Goal: Task Accomplishment & Management: Complete application form

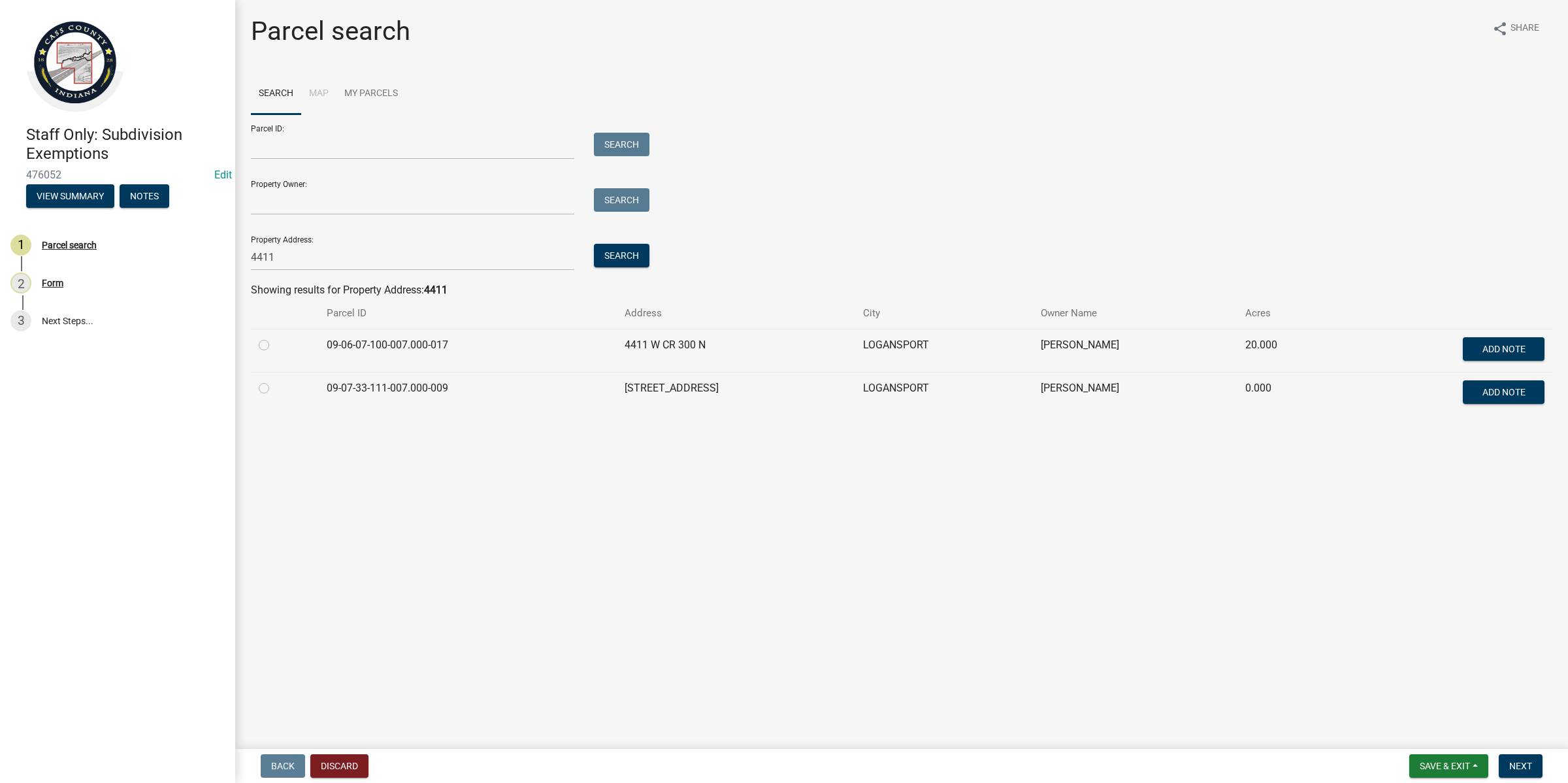
click at [275, 337] on label at bounding box center [275, 337] width 0 height 0
click at [275, 341] on input "radio" at bounding box center [279, 342] width 8 height 8
radio input "true"
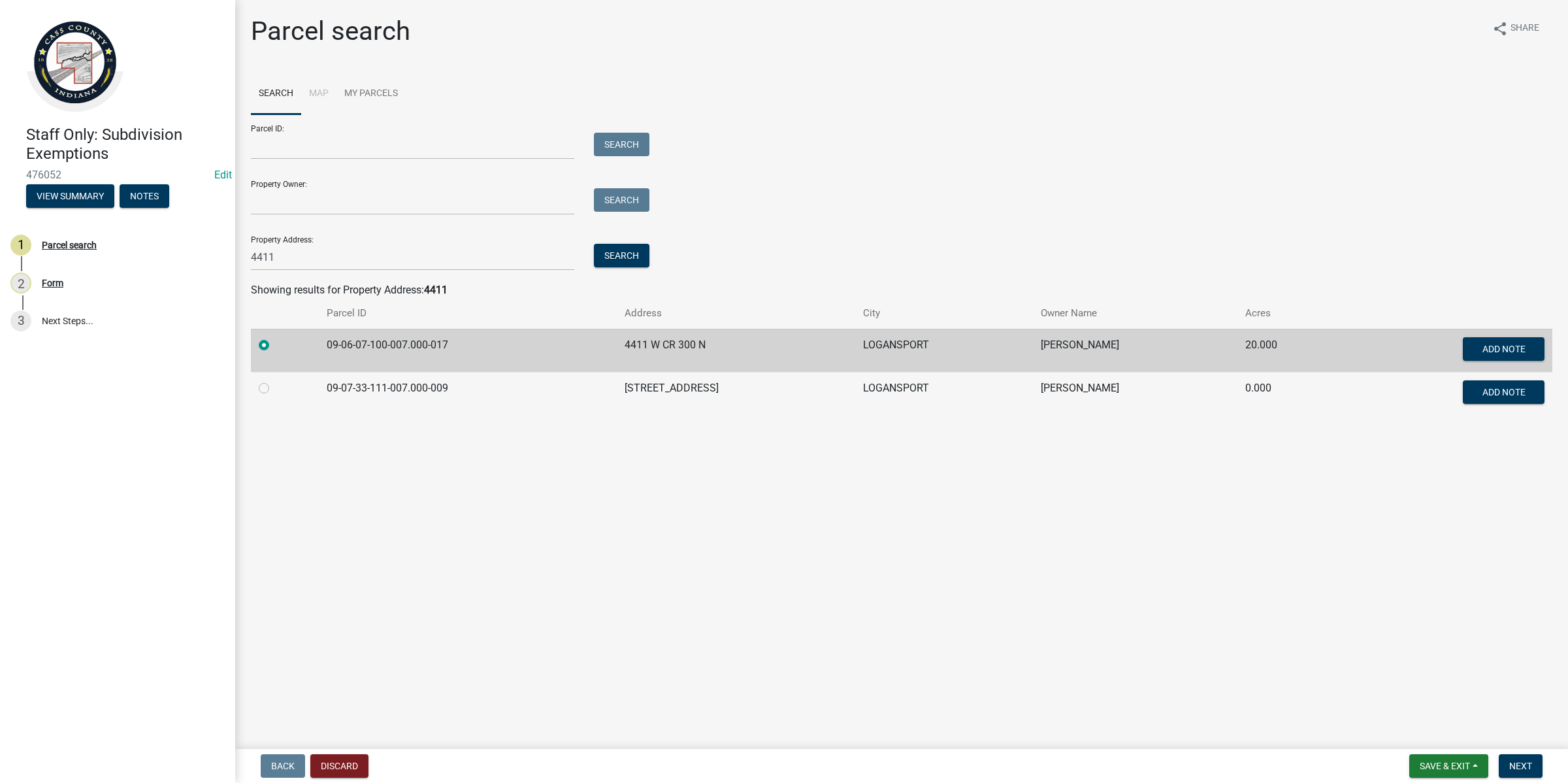
click at [275, 381] on label at bounding box center [275, 381] width 0 height 0
click at [275, 383] on input "radio" at bounding box center [279, 385] width 8 height 8
radio input "true"
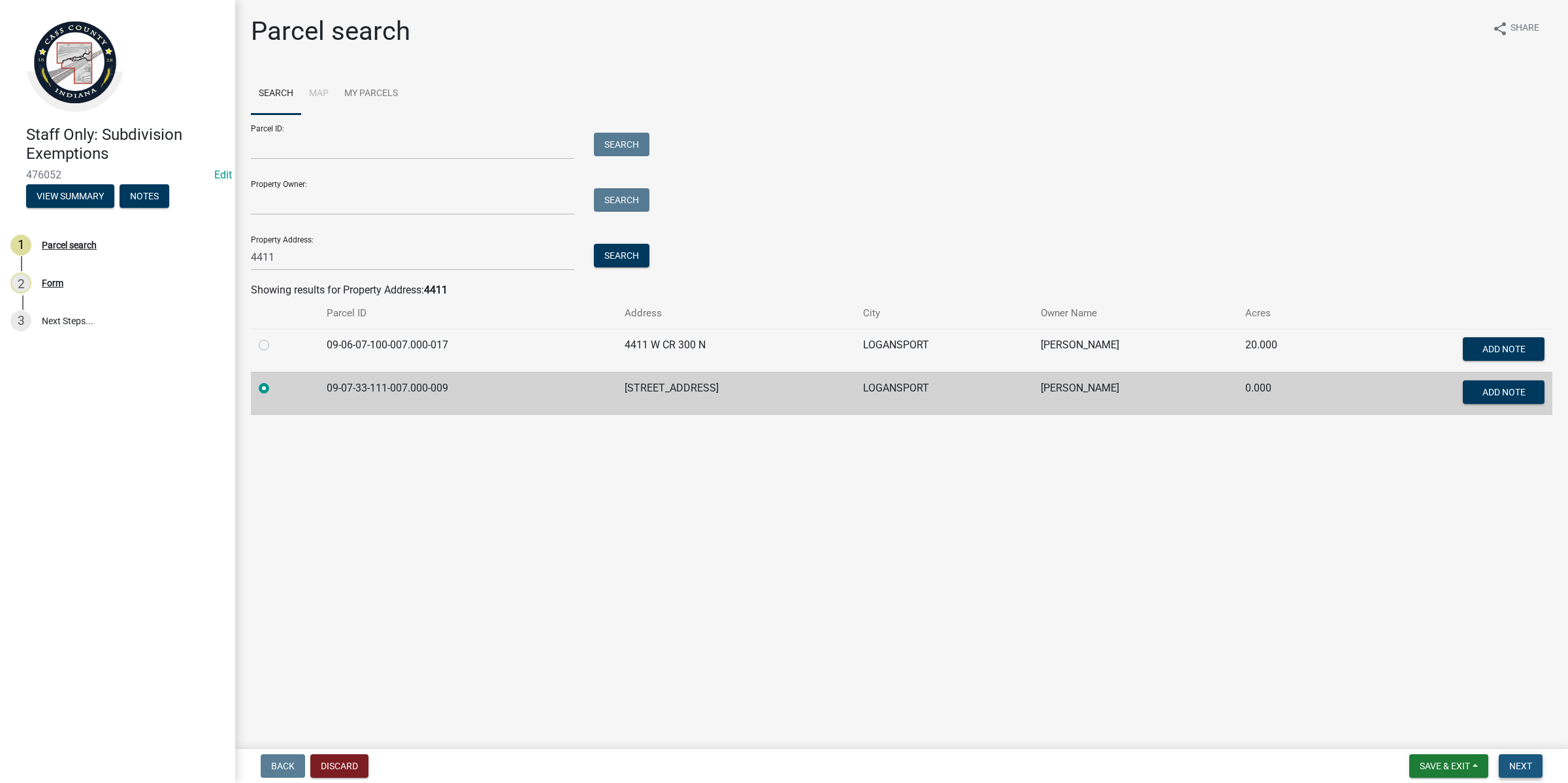
click at [1520, 763] on span "Next" at bounding box center [1521, 765] width 23 height 10
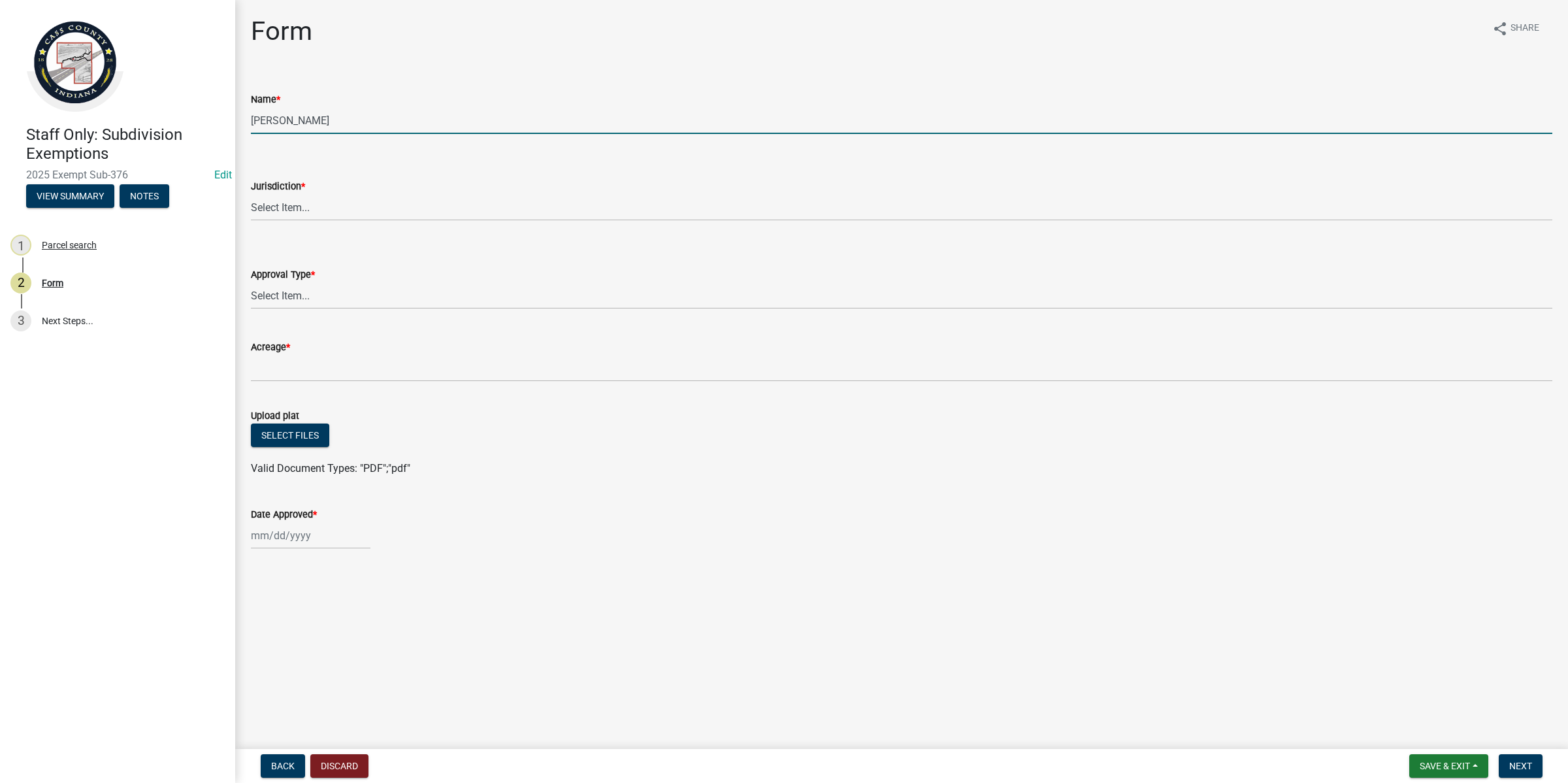
click at [315, 124] on input "[PERSON_NAME]" at bounding box center [902, 121] width 1302 height 27
drag, startPoint x: 344, startPoint y: 113, endPoint x: 182, endPoint y: 112, distance: 162.0
click at [187, 113] on div "Staff Only: Subdivision Exemptions 2025 Exempt Sub-376 Edit View Summary Notes …" at bounding box center [784, 392] width 1568 height 783
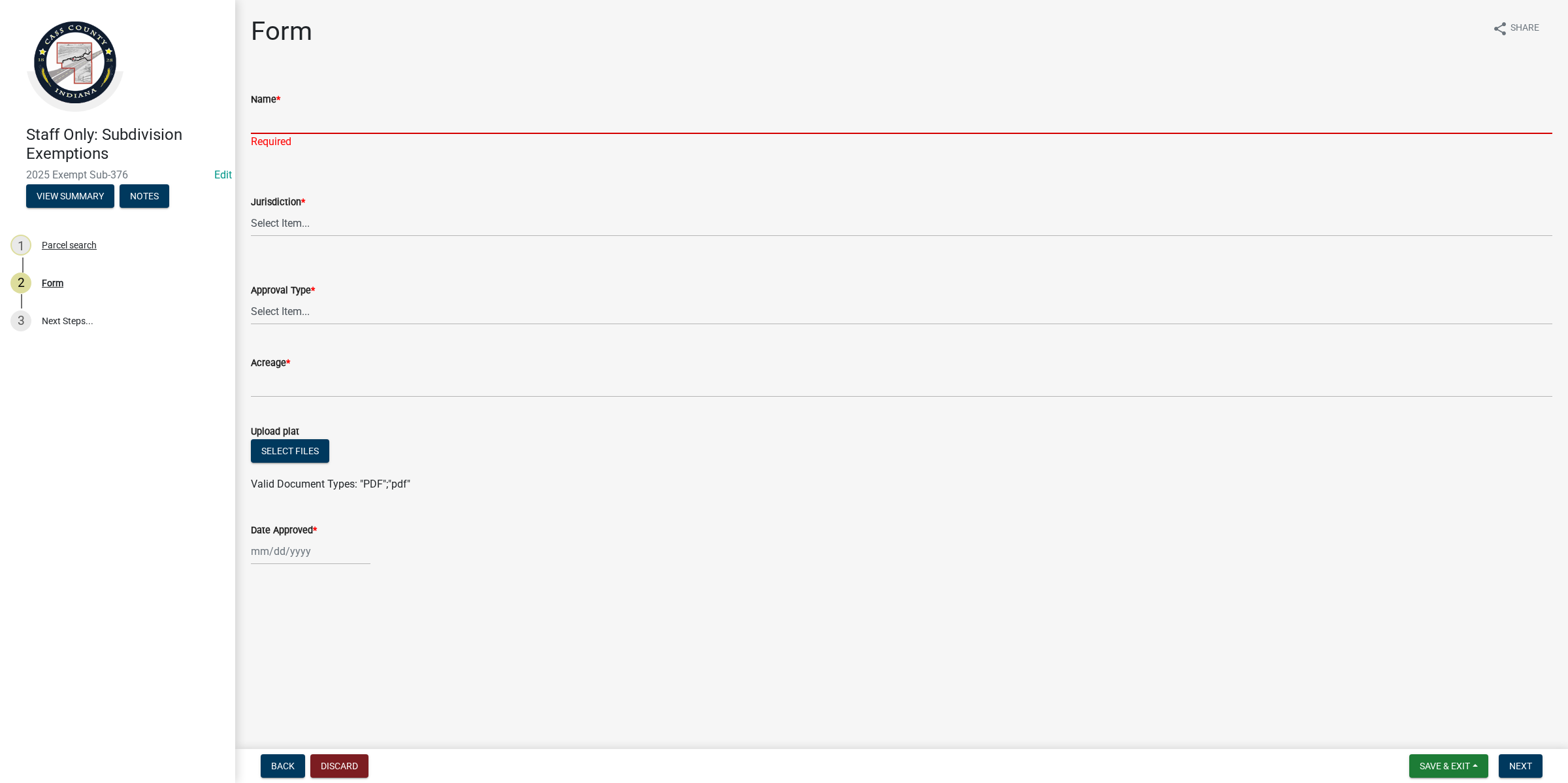
click at [269, 125] on input "Name *" at bounding box center [902, 121] width 1302 height 27
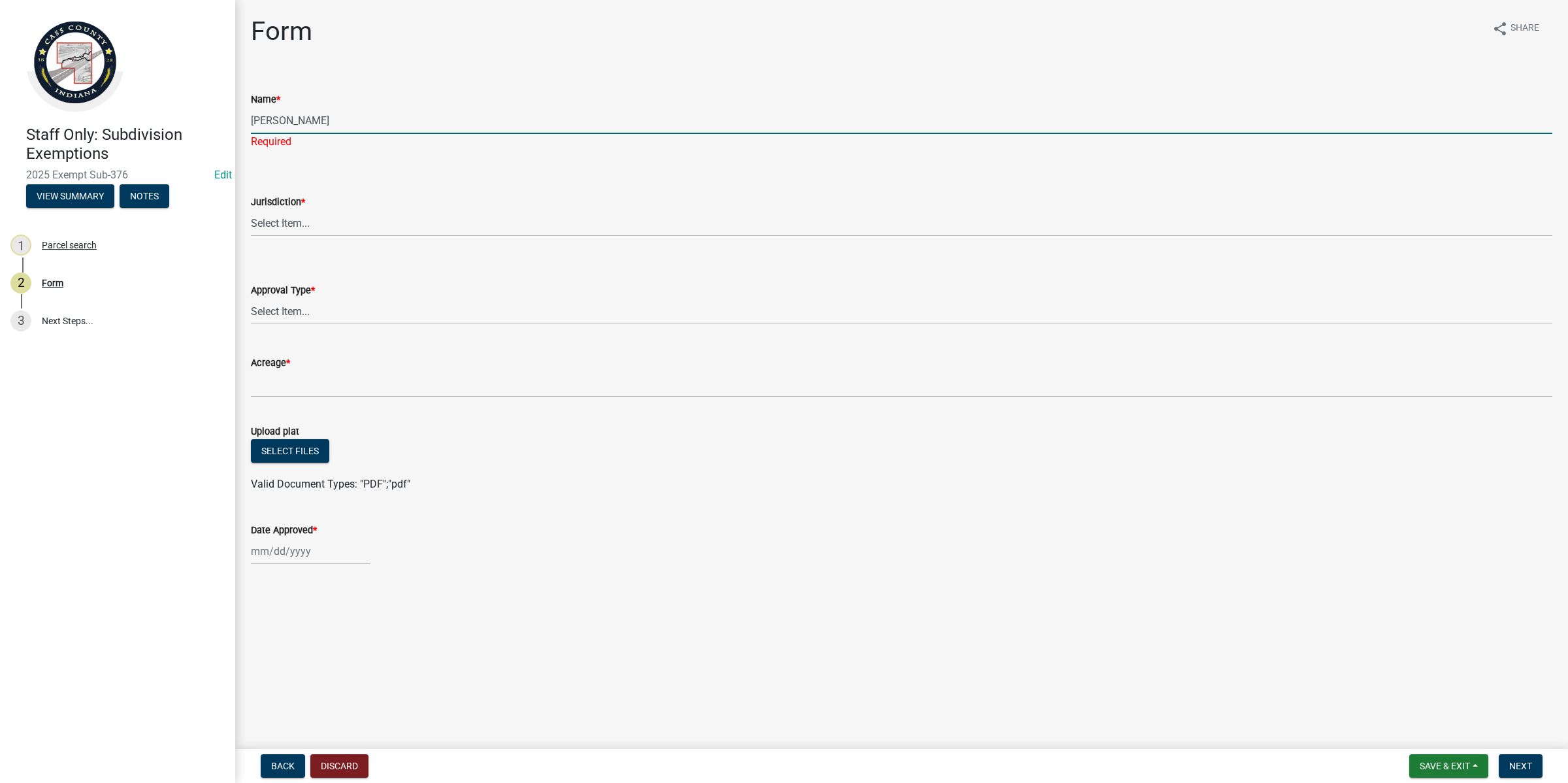
type input "[PERSON_NAME]"
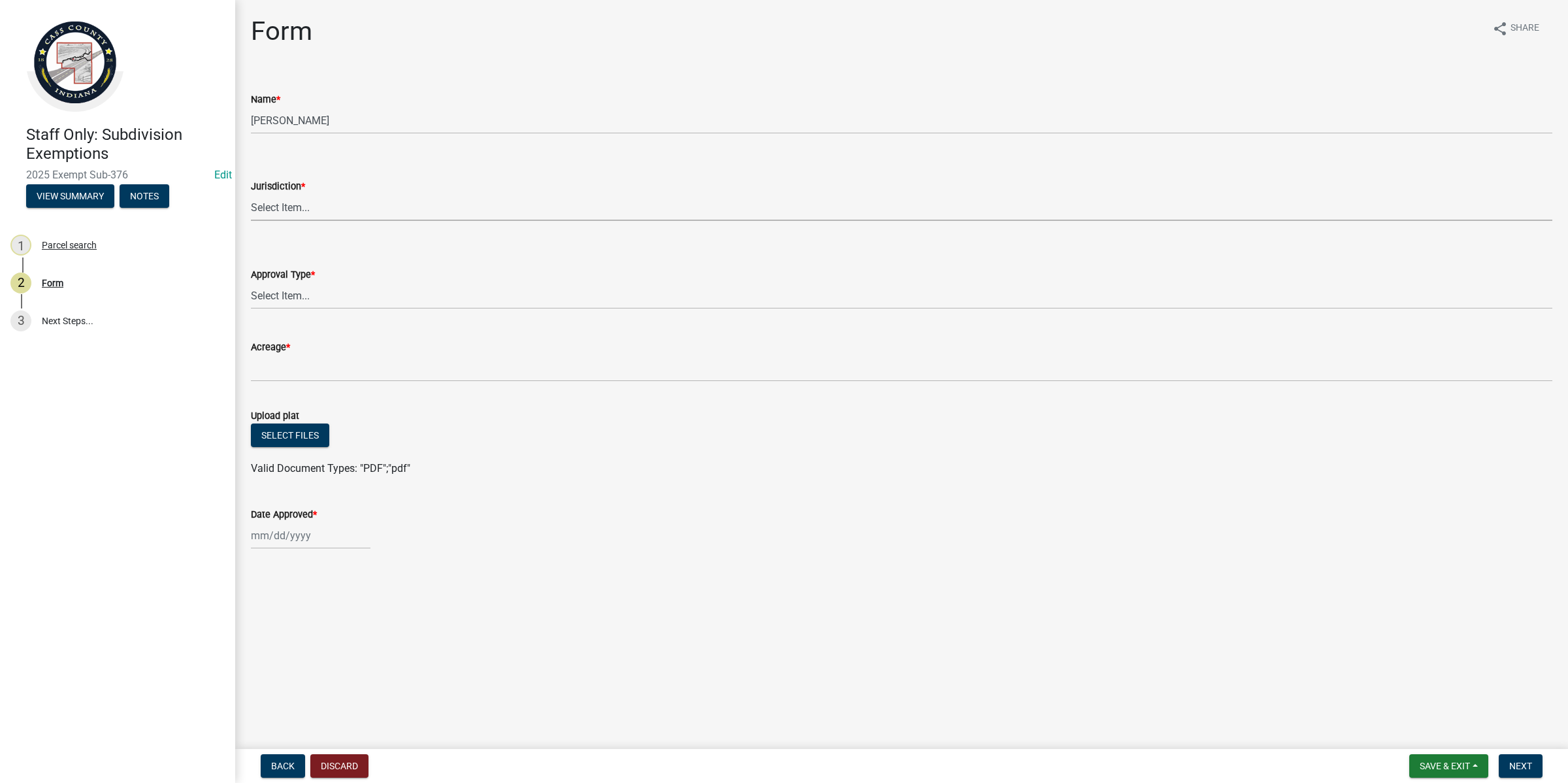
click at [304, 212] on select "Select Item... [GEOGRAPHIC_DATA] [PERSON_NAME][GEOGRAPHIC_DATA] (no jurisdictio…" at bounding box center [902, 207] width 1302 height 27
click at [251, 194] on select "Select Item... [GEOGRAPHIC_DATA] [PERSON_NAME][GEOGRAPHIC_DATA] (no jurisdictio…" at bounding box center [902, 207] width 1302 height 27
select select "5ecc023f-f667-48aa-9489-9a45c07f576e"
click at [315, 296] on select "Select Item... No Jurisdiction Adjoining UNBUILDABLE Homestead/Business BUILDAB…" at bounding box center [902, 296] width 1302 height 27
click at [251, 282] on select "Select Item... No Jurisdiction Adjoining UNBUILDABLE Homestead/Business BUILDAB…" at bounding box center [902, 296] width 1302 height 27
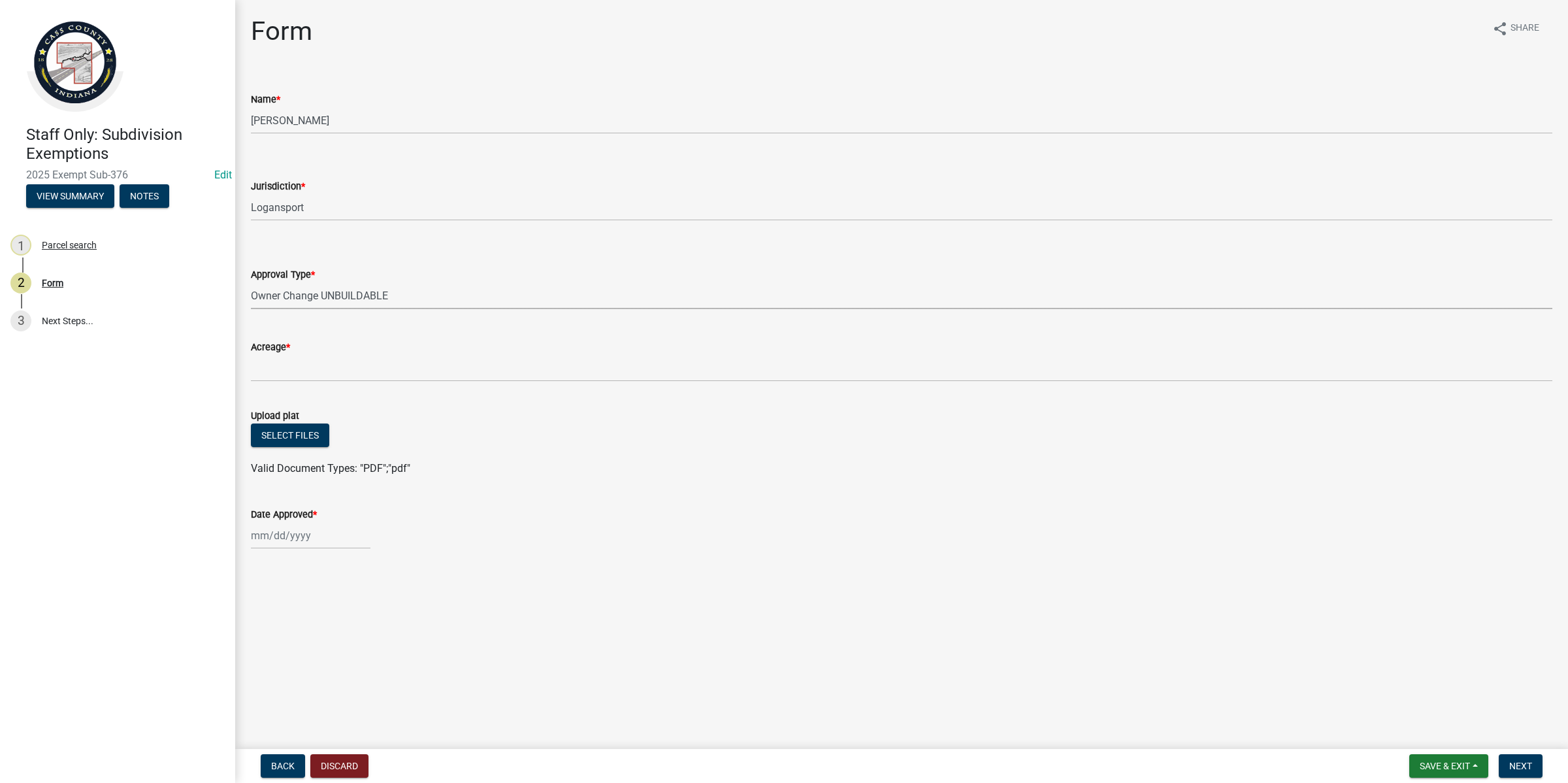
select select "729d9769-66a3-4766-8666-fb694c1df1fb"
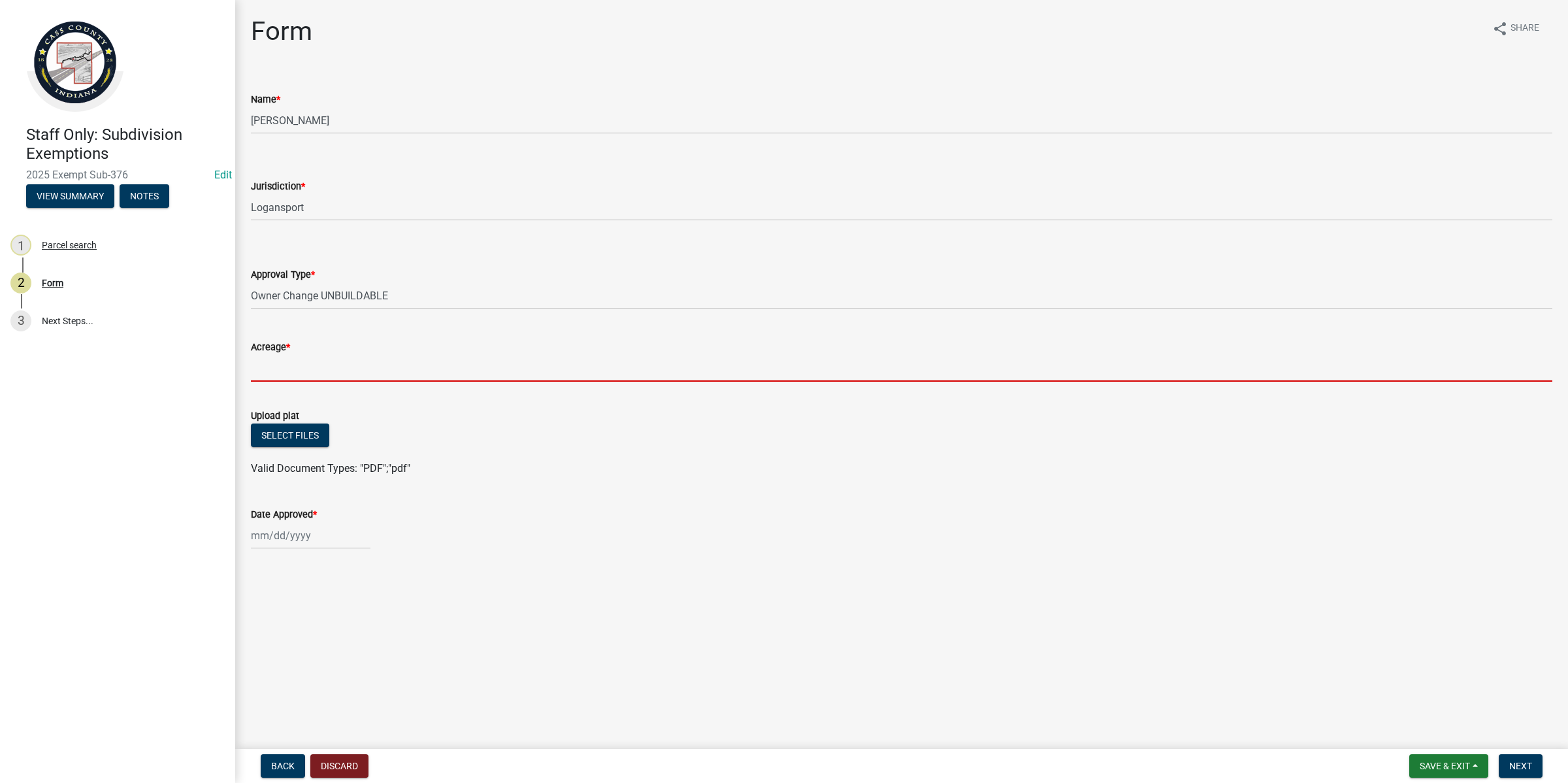
click at [349, 364] on input "Acreage *" at bounding box center [902, 369] width 1302 height 27
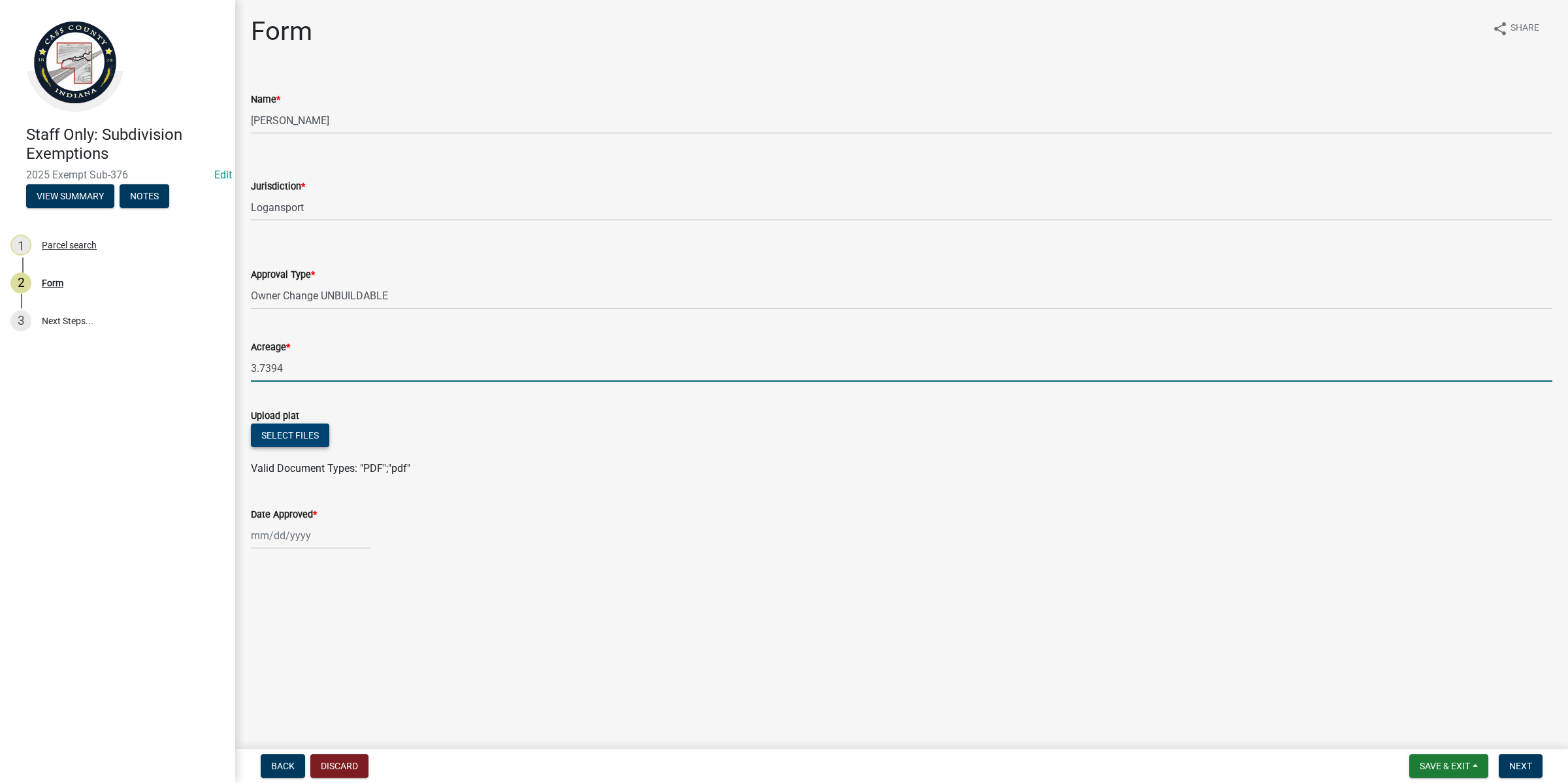
type input "3.7394"
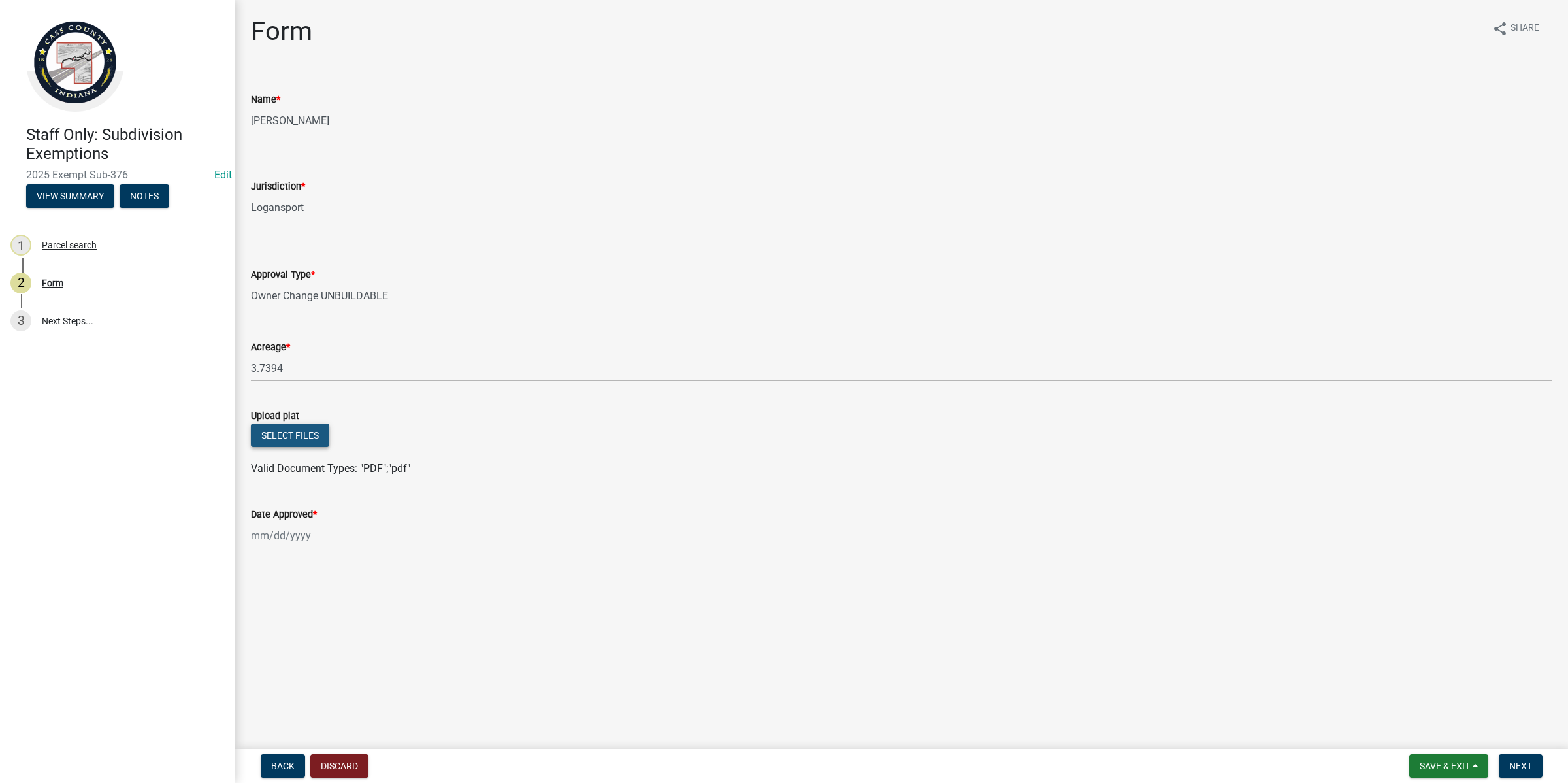
click at [296, 431] on button "Select files" at bounding box center [290, 435] width 79 height 24
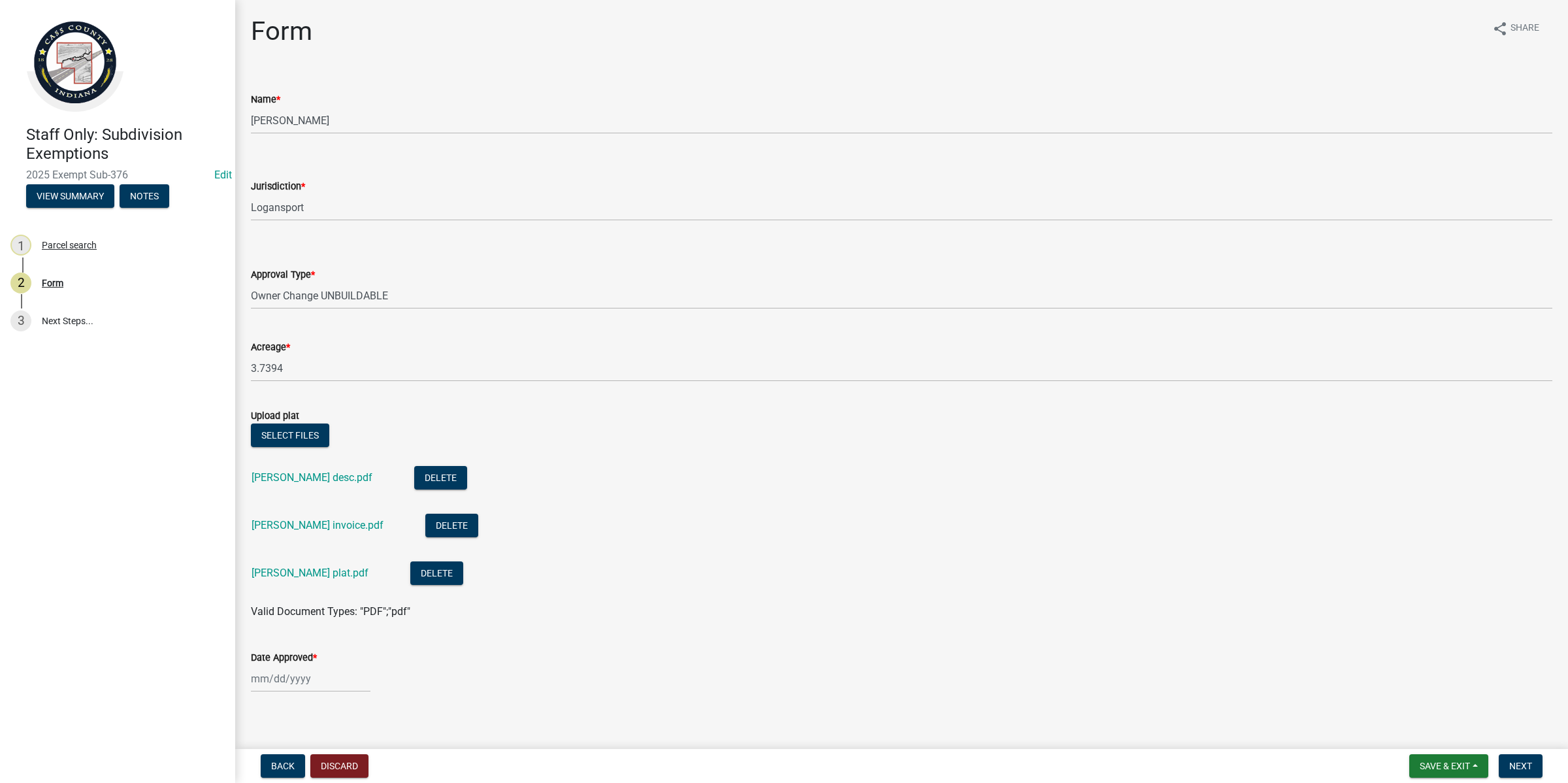
click at [315, 683] on div at bounding box center [310, 679] width 119 height 27
select select "9"
select select "2025"
click at [307, 568] on div "10" at bounding box center [305, 567] width 21 height 21
type input "[DATE]"
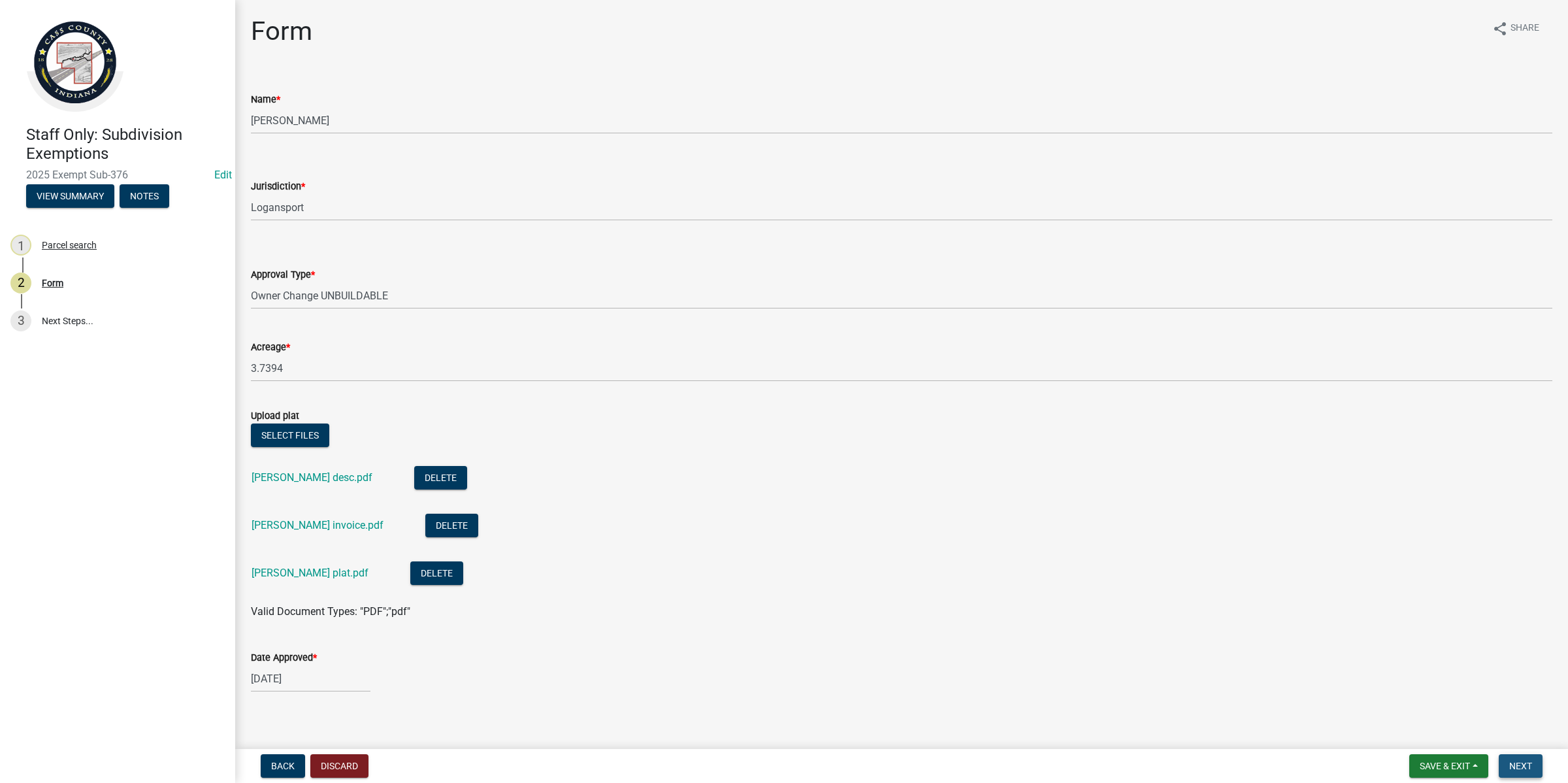
click at [1524, 768] on span "Next" at bounding box center [1521, 765] width 23 height 10
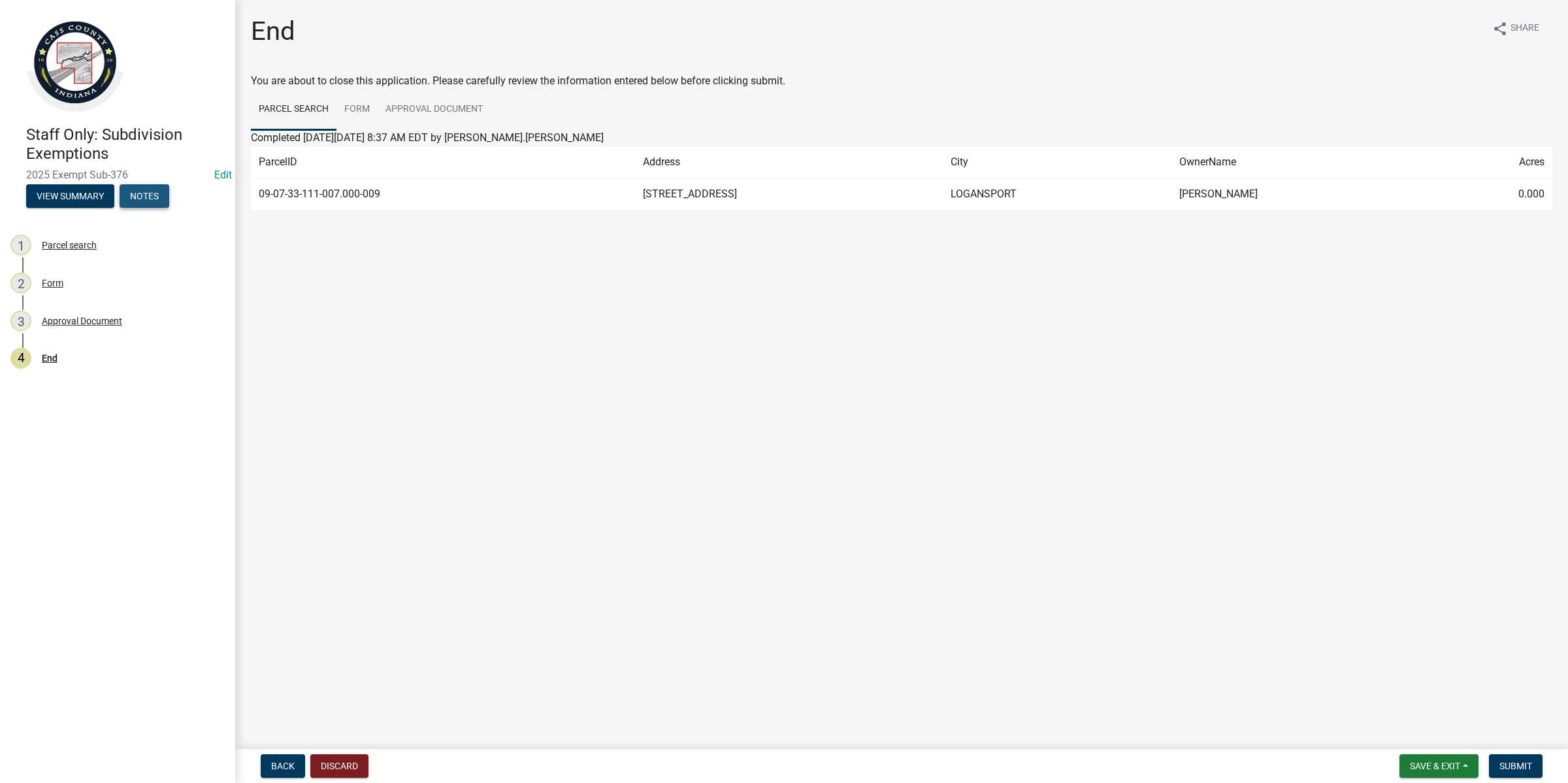
click at [154, 197] on button "Notes" at bounding box center [144, 196] width 50 height 24
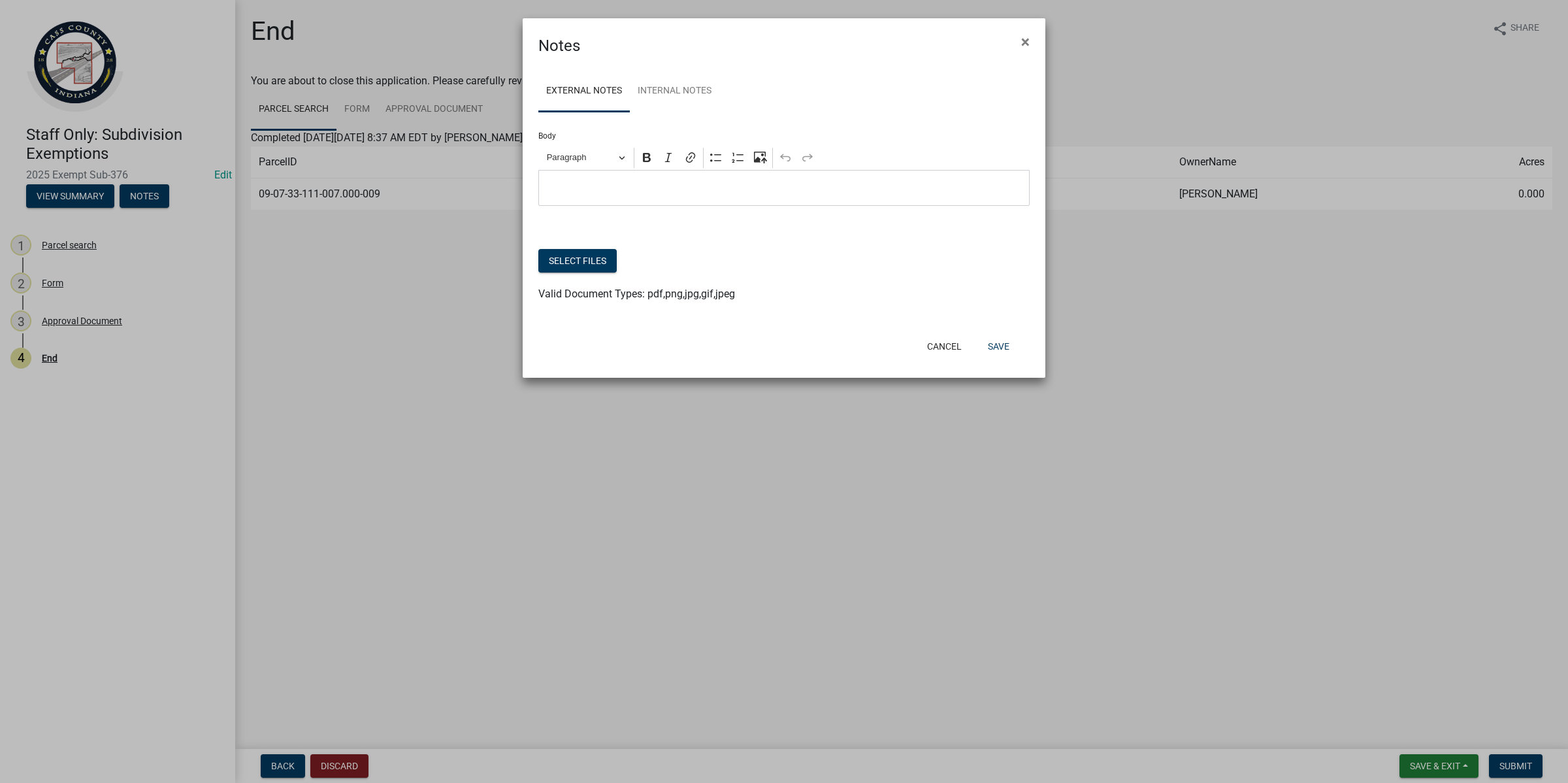
click at [565, 191] on p "Editor editing area: main. Press Alt+0 for help." at bounding box center [784, 188] width 478 height 16
drag, startPoint x: 688, startPoint y: 30, endPoint x: 776, endPoint y: 306, distance: 289.7
click at [776, 306] on form "Notes × External Notes Internal Notes Body Rich Text Editor Paragraph Bold Ital…" at bounding box center [784, 192] width 523 height 348
click at [795, 50] on div "Notes ×" at bounding box center [784, 38] width 523 height 39
drag, startPoint x: 890, startPoint y: 24, endPoint x: 902, endPoint y: 46, distance: 25.1
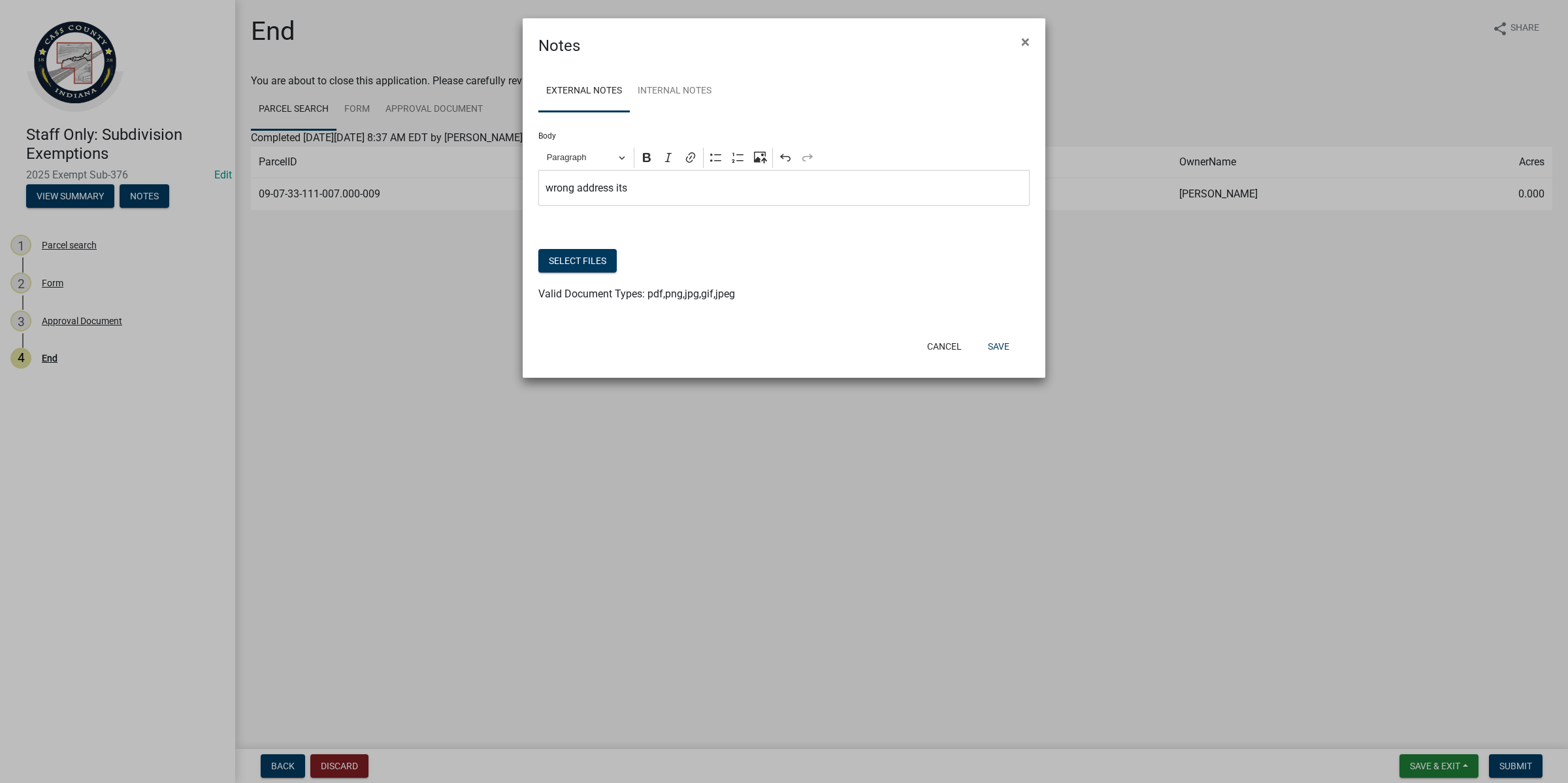
click at [902, 46] on div "Notes ×" at bounding box center [784, 38] width 523 height 39
click at [645, 203] on div "wrong address its" at bounding box center [784, 188] width 491 height 36
click at [750, 198] on div "wrong address its [STREET_ADDRESS]" at bounding box center [784, 188] width 491 height 36
click at [989, 351] on button "Save" at bounding box center [999, 347] width 42 height 24
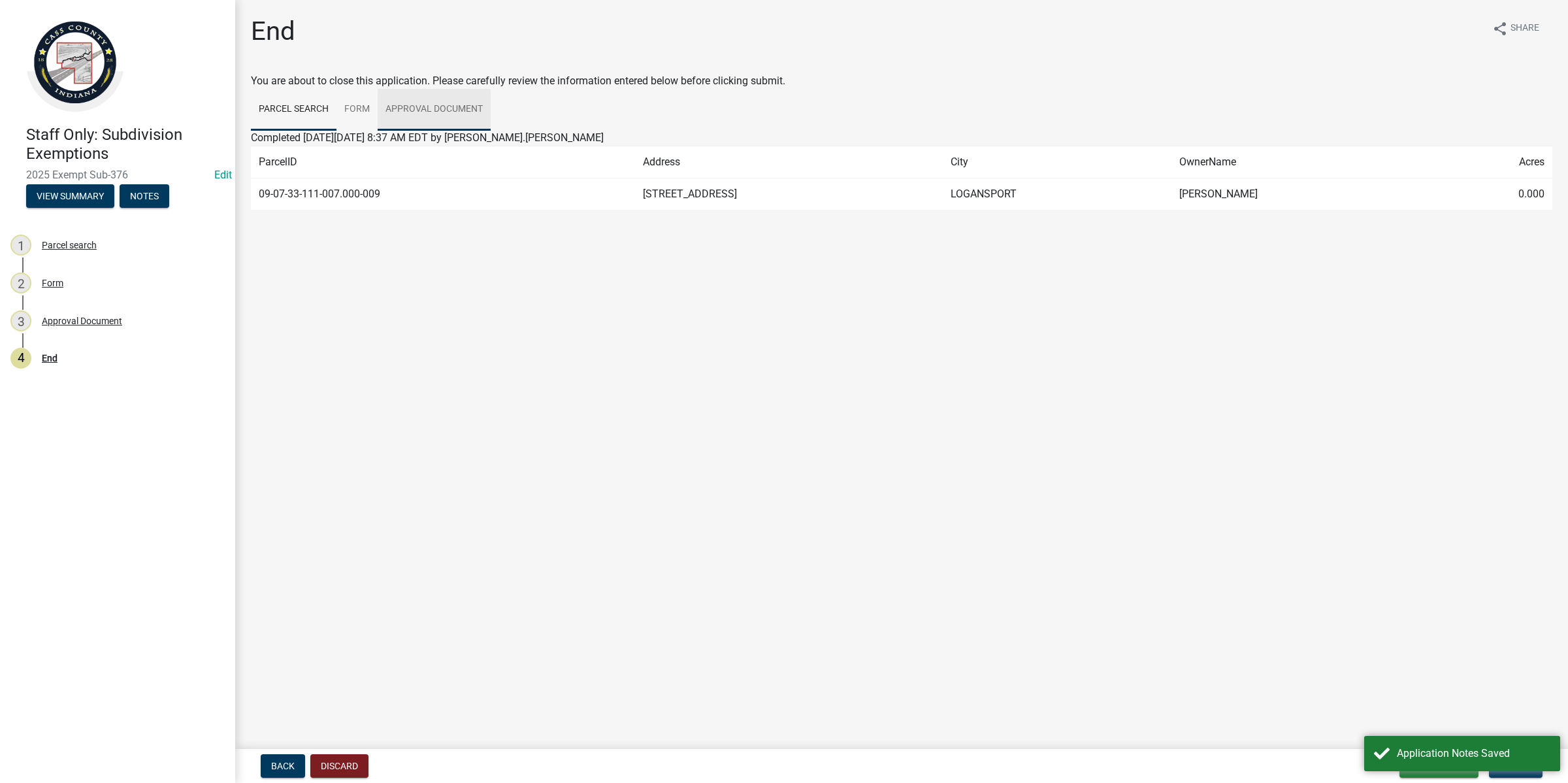
click at [426, 107] on link "Approval Document" at bounding box center [435, 109] width 113 height 41
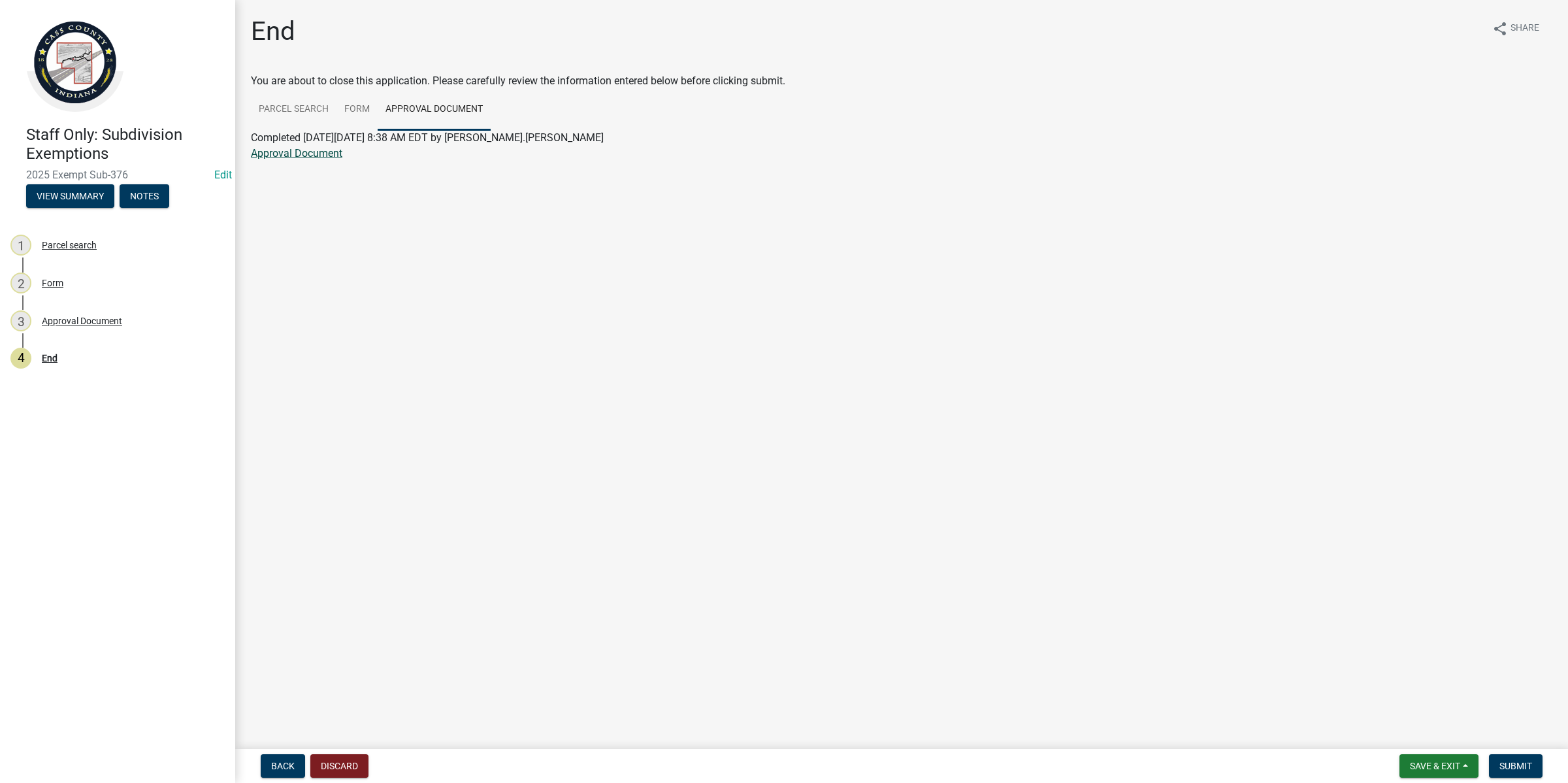
click at [299, 154] on link "Approval Document" at bounding box center [297, 153] width 91 height 13
click at [56, 289] on div "2 Form" at bounding box center [112, 282] width 204 height 21
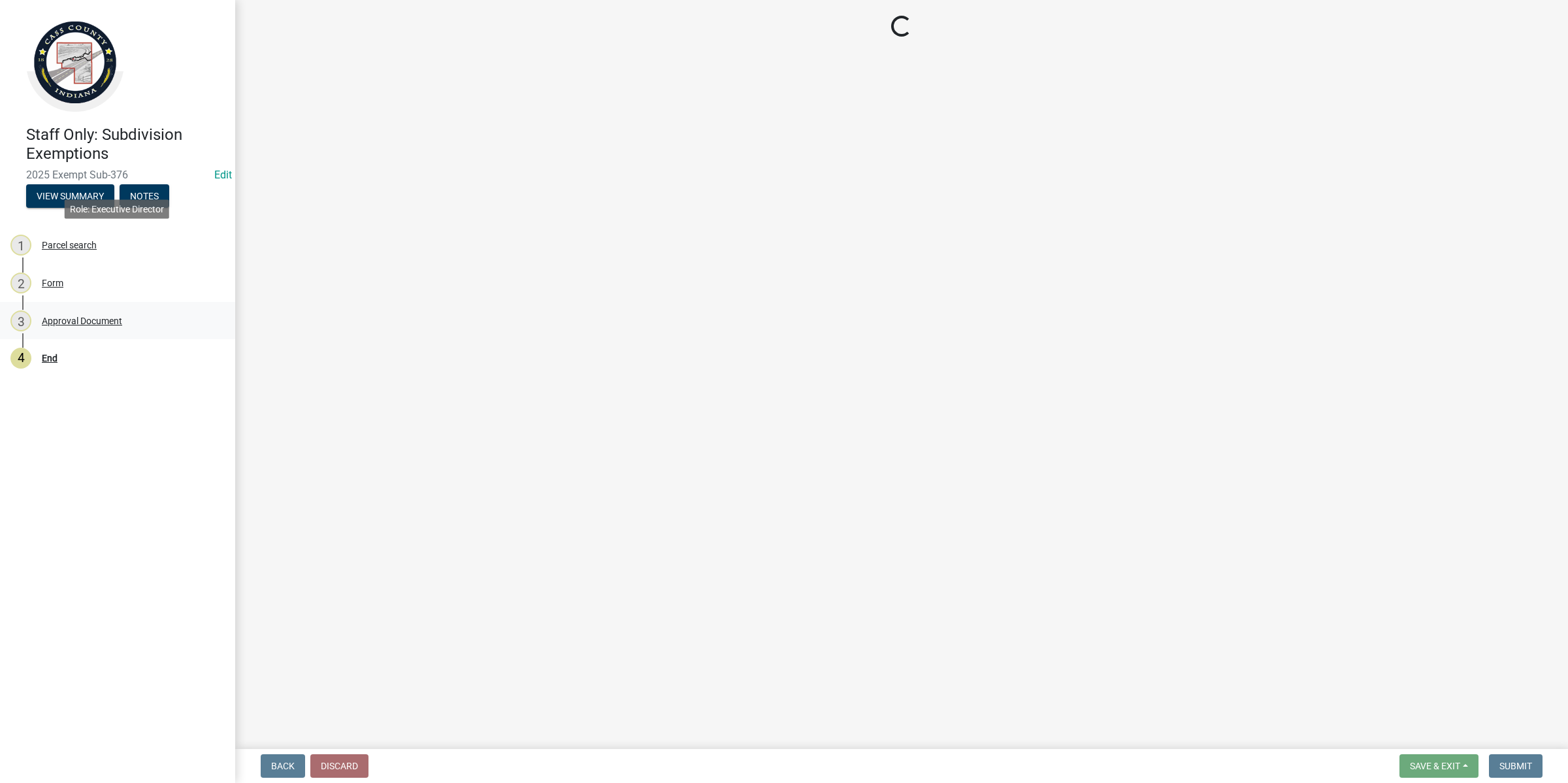
select select "5ecc023f-f667-48aa-9489-9a45c07f576e"
select select "729d9769-66a3-4766-8666-fb694c1df1fb"
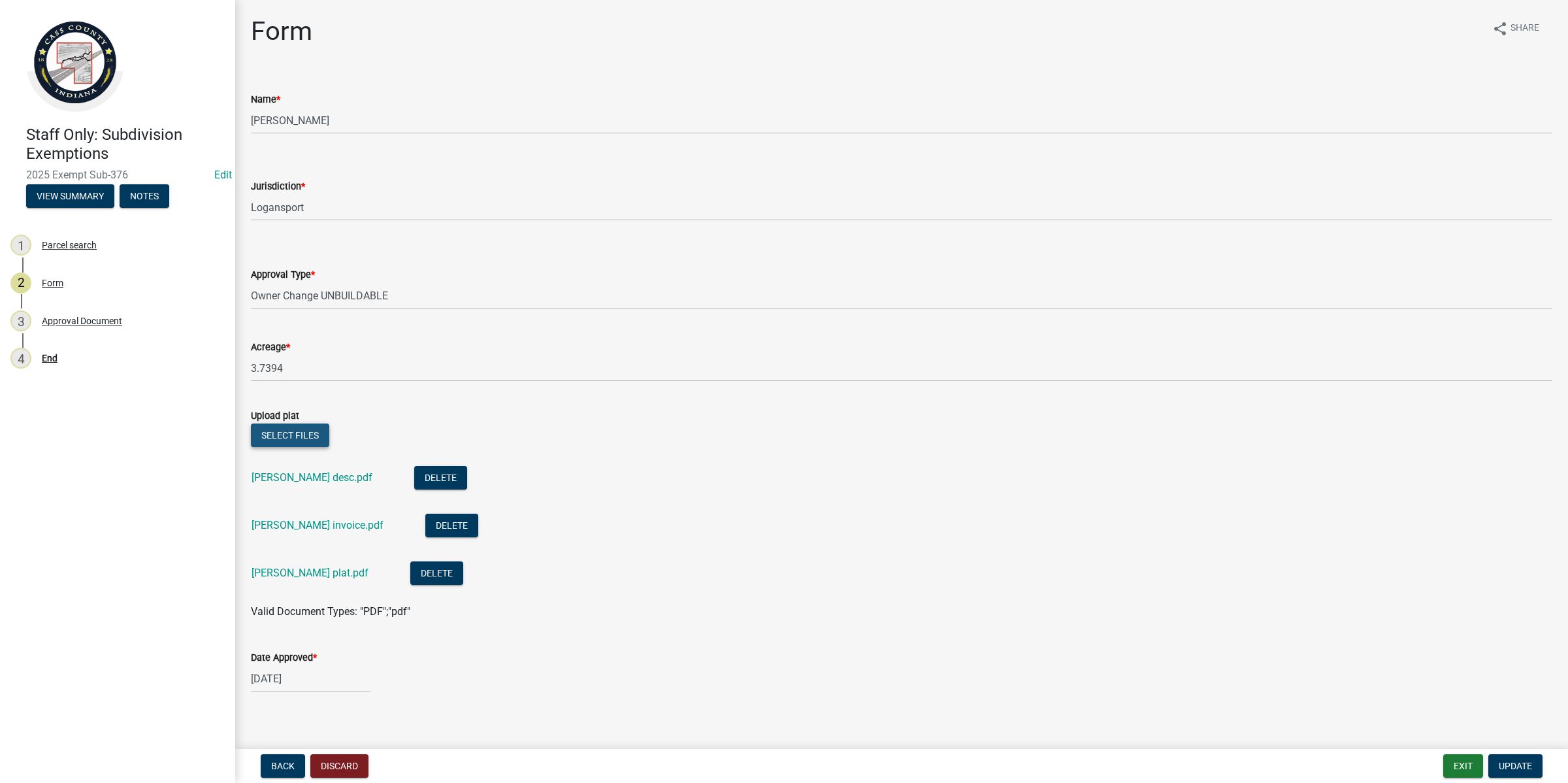
click at [272, 431] on button "Select files" at bounding box center [290, 435] width 79 height 24
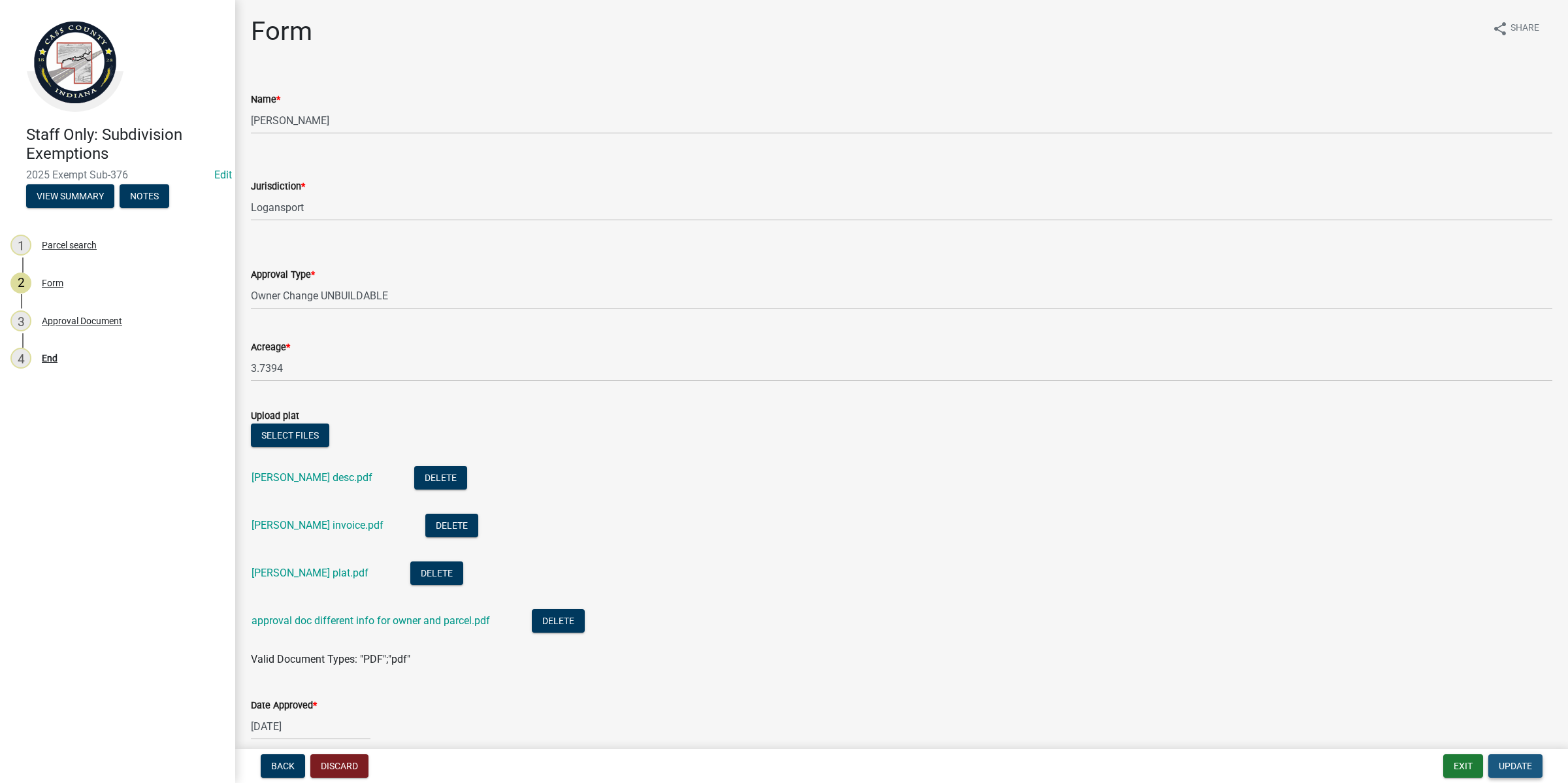
click at [1529, 760] on span "Update" at bounding box center [1516, 765] width 33 height 10
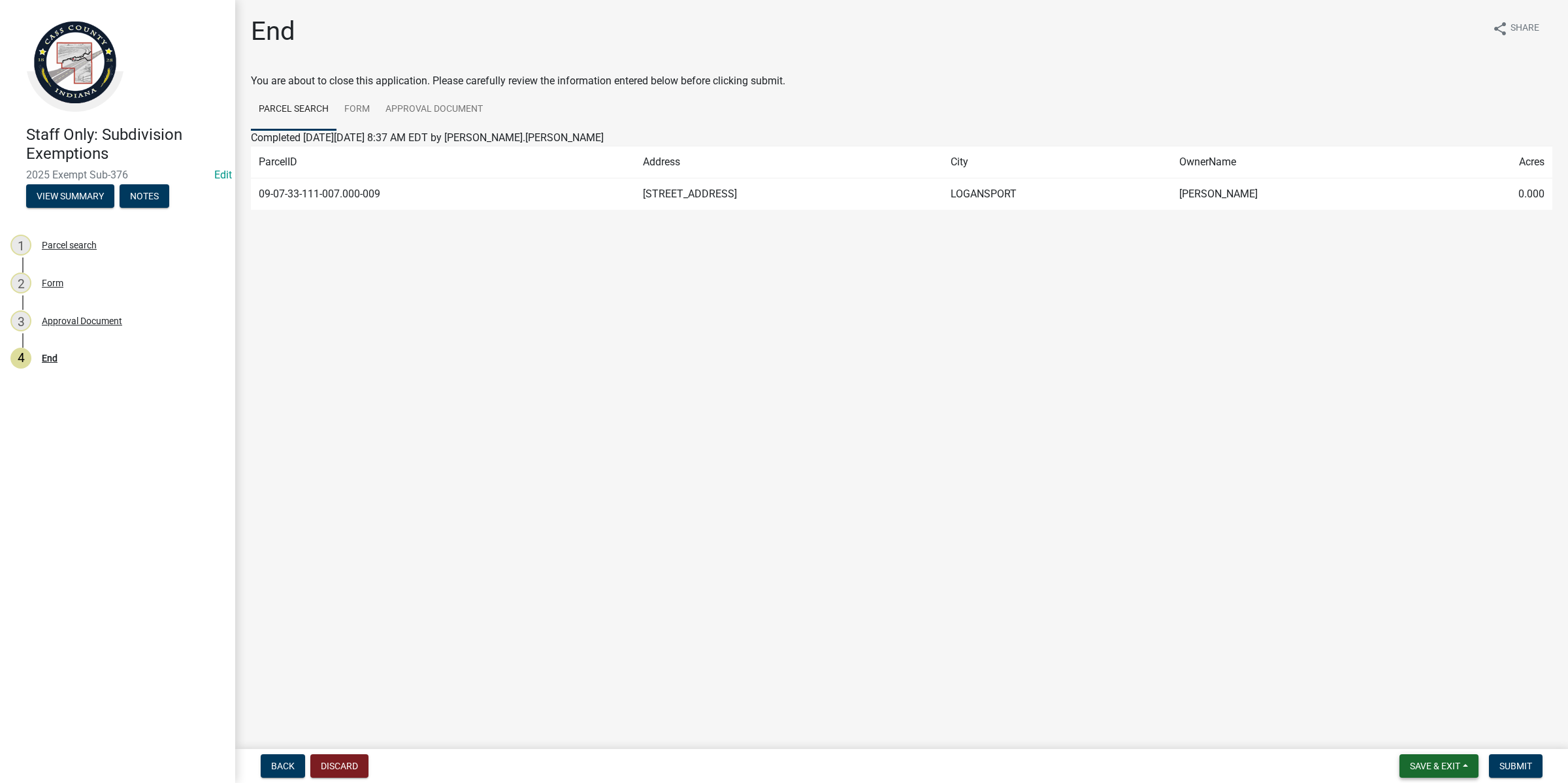
click at [1401, 764] on button "Save & Exit" at bounding box center [1439, 766] width 79 height 24
click at [1405, 739] on button "Save & Exit" at bounding box center [1427, 732] width 105 height 31
